Goal: Use online tool/utility: Utilize a website feature to perform a specific function

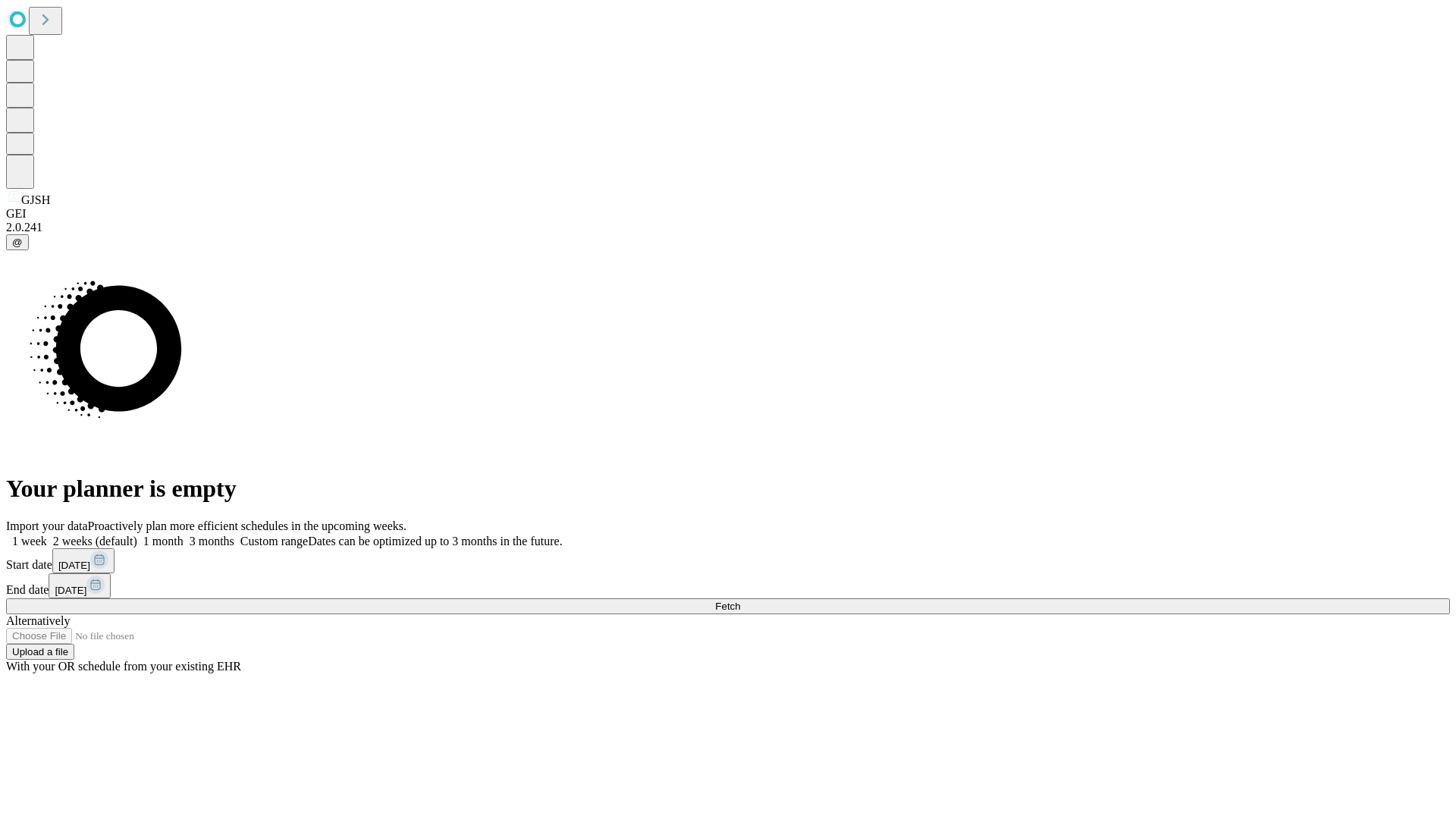
click at [740, 601] on span "Fetch" at bounding box center [728, 606] width 25 height 11
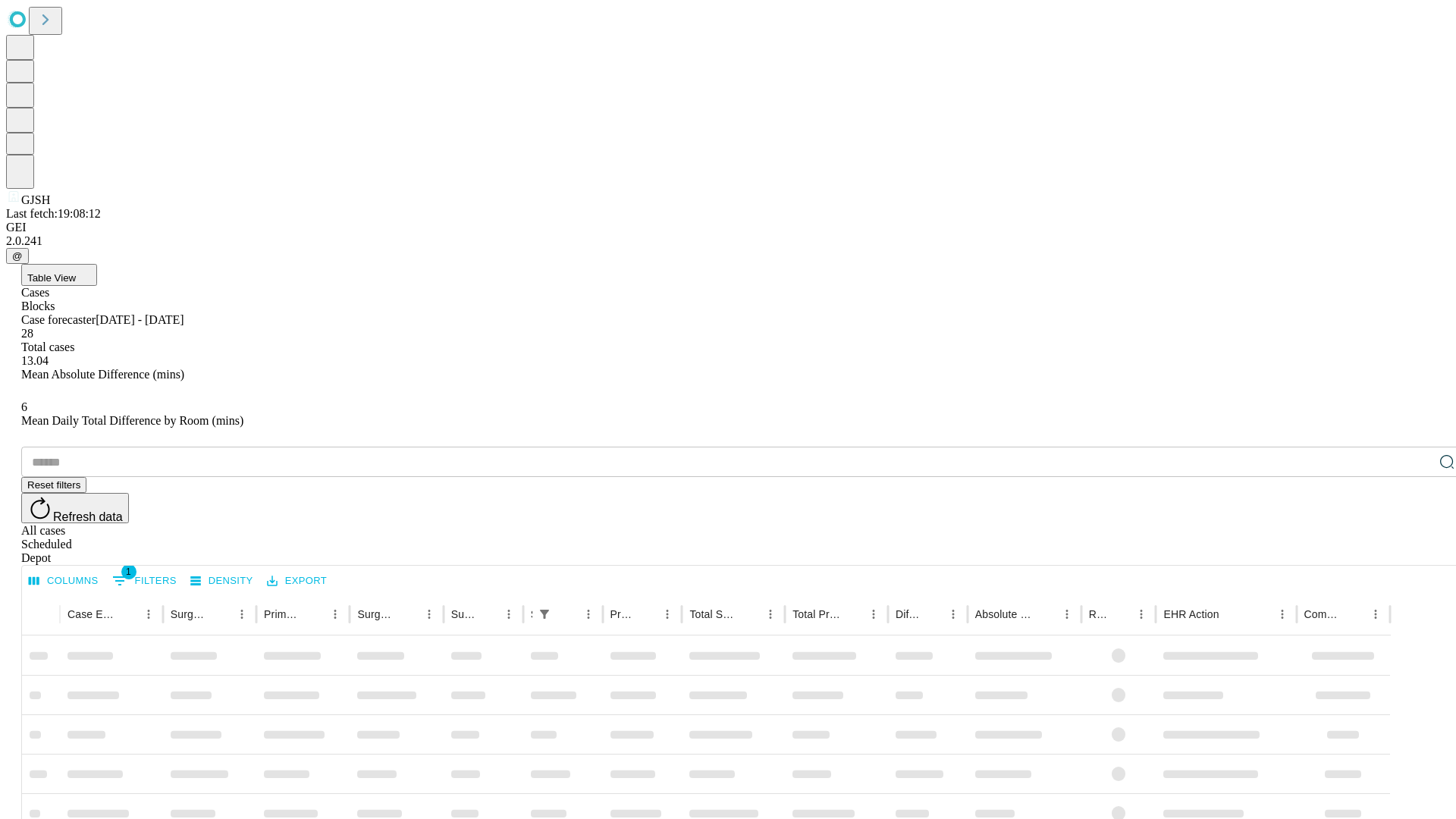
click at [75, 272] on span "Table View" at bounding box center [51, 278] width 48 height 11
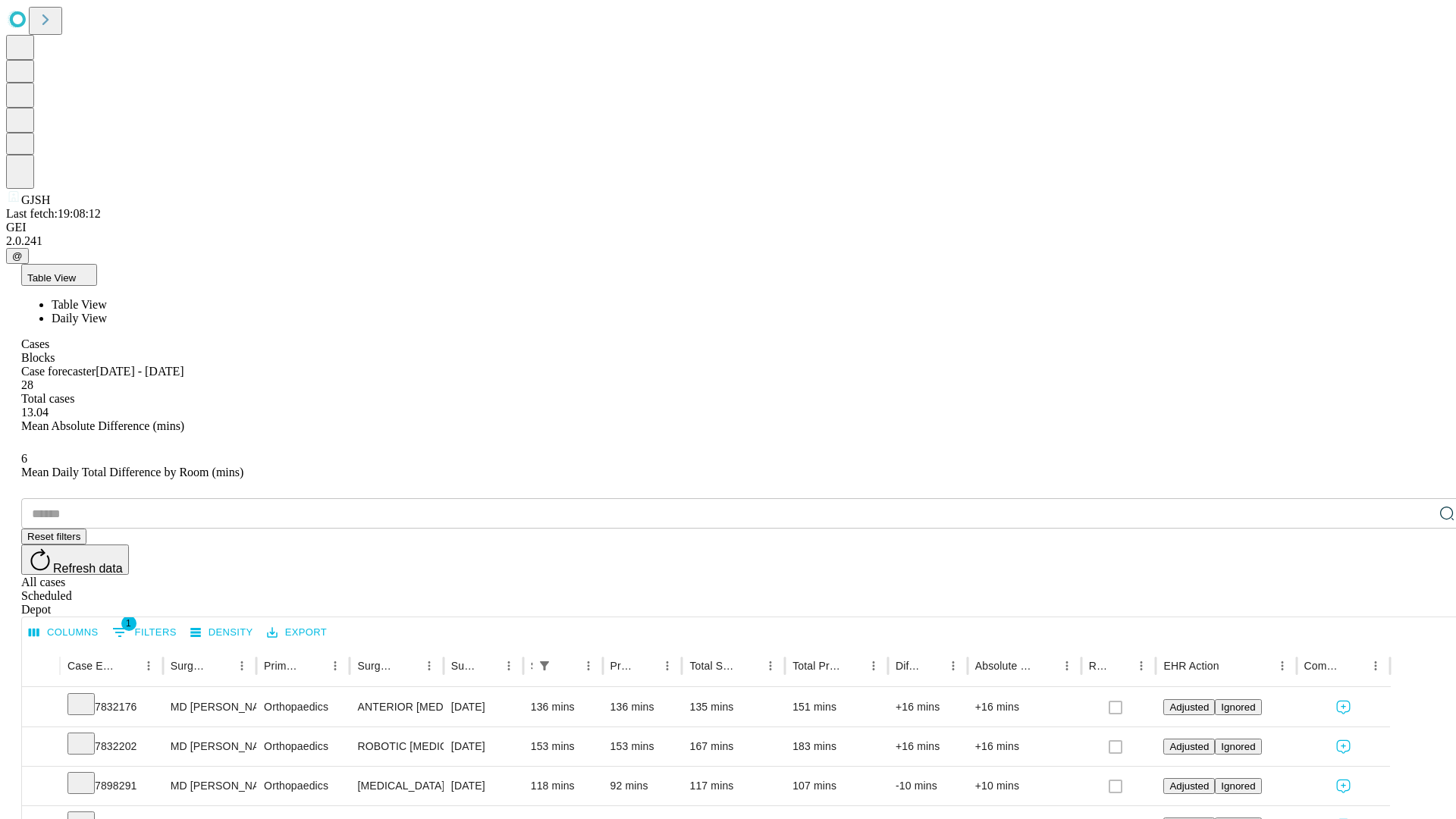
click at [107, 312] on span "Daily View" at bounding box center [79, 318] width 55 height 13
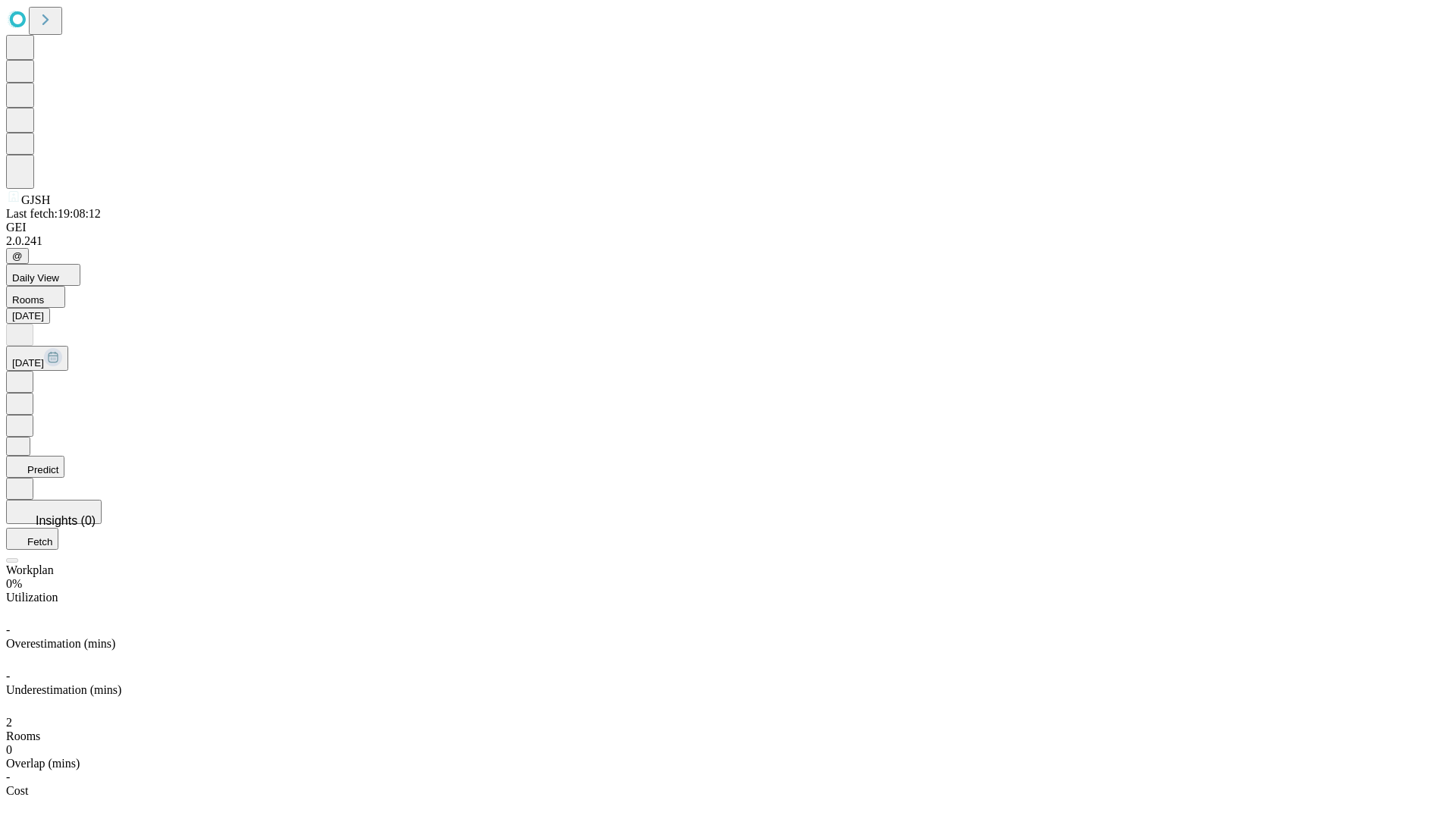
click at [65, 455] on button "Predict" at bounding box center [34, 466] width 58 height 22
